Goal: Task Accomplishment & Management: Use online tool/utility

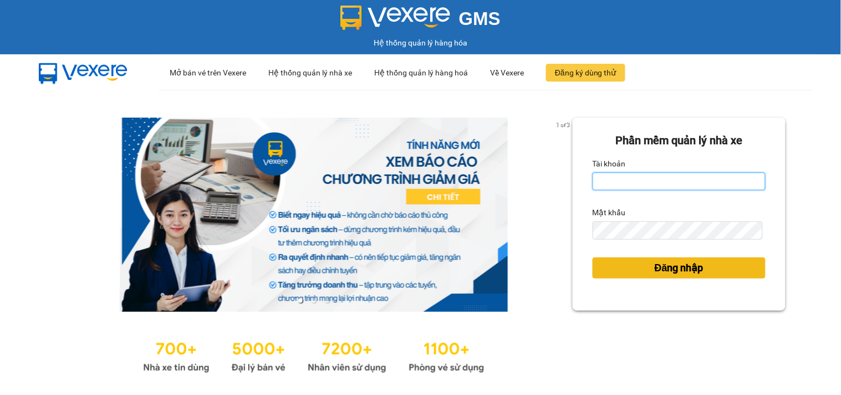
type input "tung.petrobp"
click at [655, 267] on span "Đăng nhập" at bounding box center [679, 268] width 49 height 16
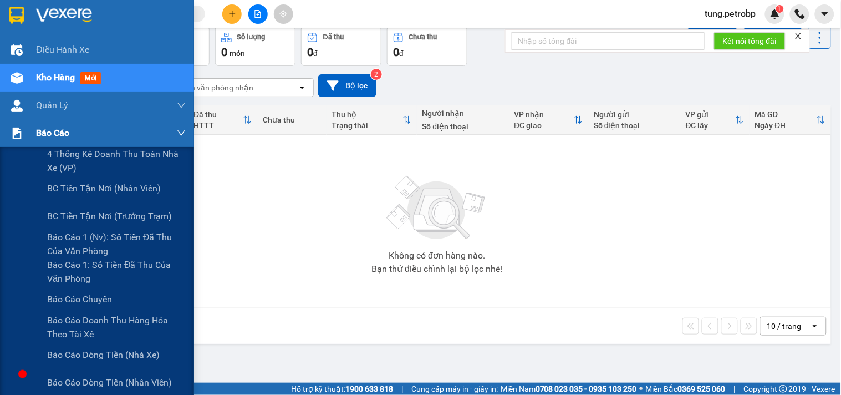
click at [91, 130] on div "Báo cáo" at bounding box center [111, 133] width 150 height 28
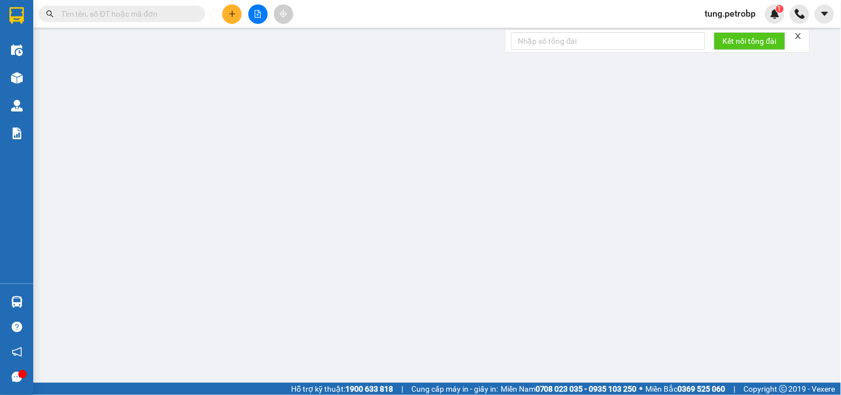
click at [142, 18] on input "text" at bounding box center [126, 14] width 131 height 12
paste input "BL2510140010"
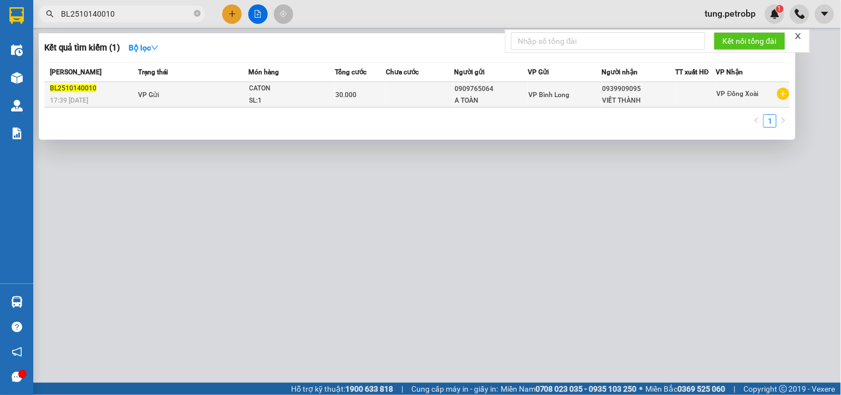
type input "BL2510140010"
click at [154, 95] on span "VP Gửi" at bounding box center [148, 95] width 21 height 8
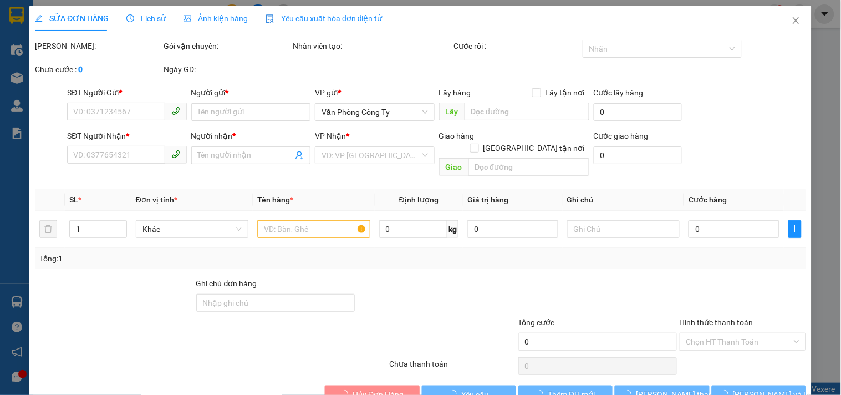
type input "0909765064"
type input "A TOÀN"
type input "0939909095"
type input "VIẾT THÀNH"
type input "30.000"
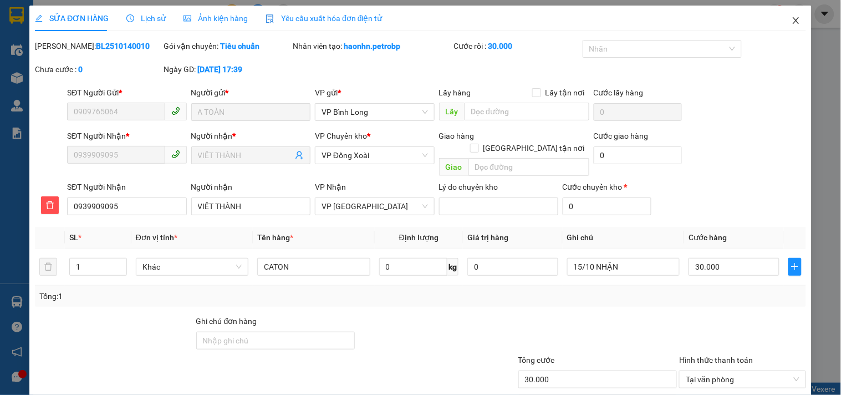
click at [792, 21] on icon "close" at bounding box center [796, 20] width 9 height 9
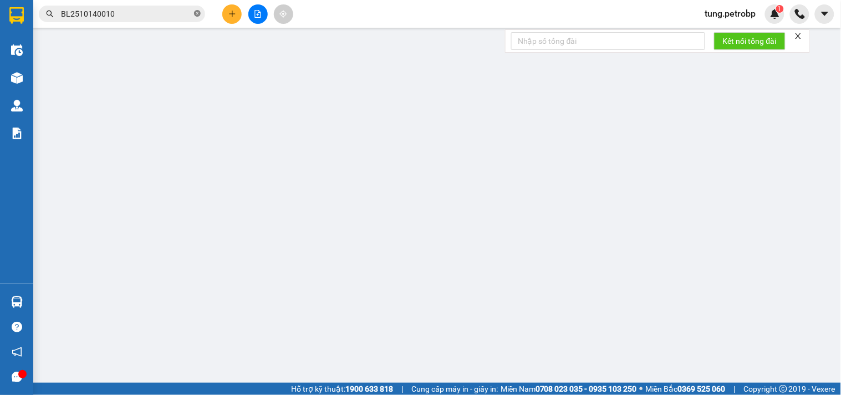
click at [196, 12] on icon "close-circle" at bounding box center [197, 13] width 7 height 7
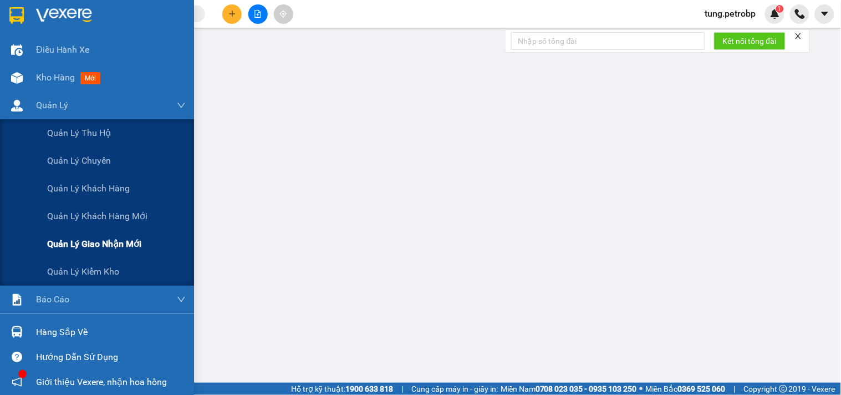
click at [65, 246] on span "Quản lý giao nhận mới" at bounding box center [94, 244] width 94 height 14
